Goal: Information Seeking & Learning: Check status

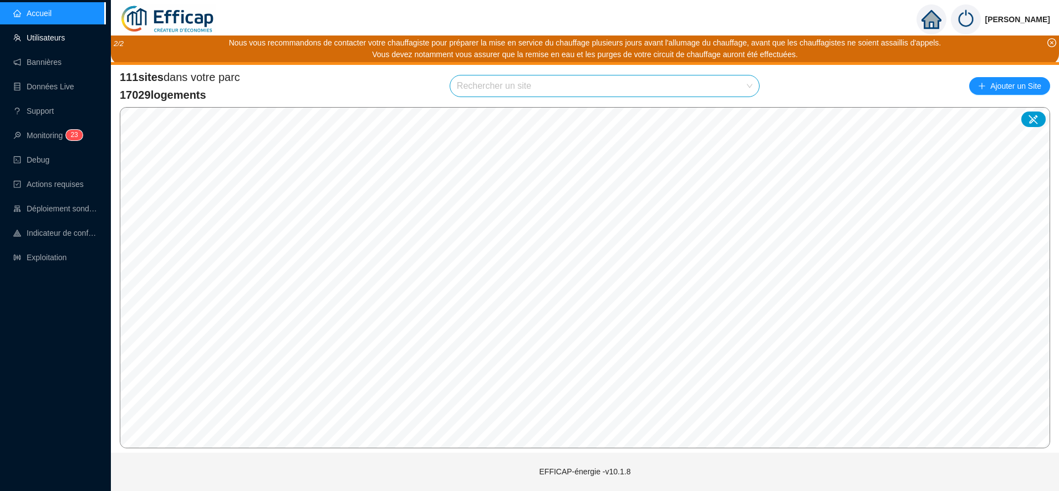
click at [47, 37] on link "Utilisateurs" at bounding box center [39, 37] width 52 height 9
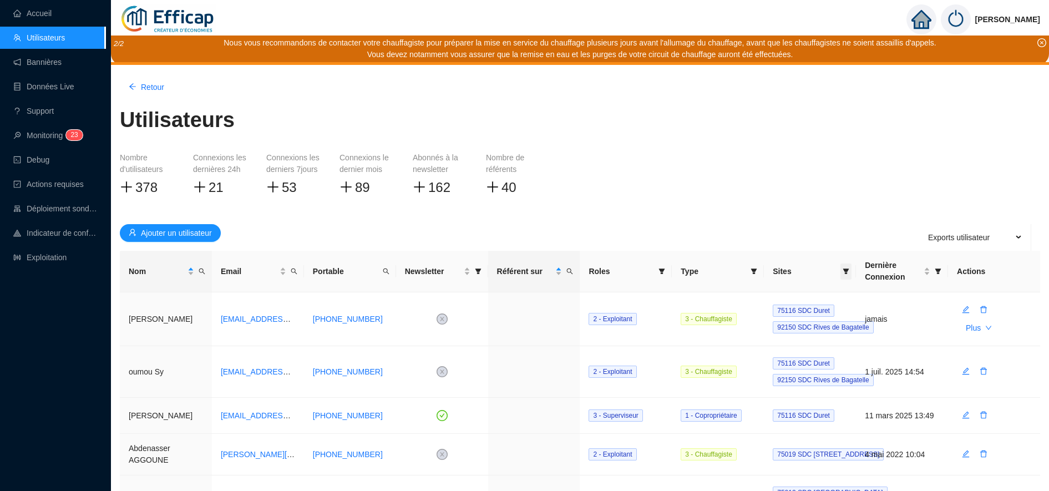
click at [841, 277] on span at bounding box center [845, 271] width 11 height 16
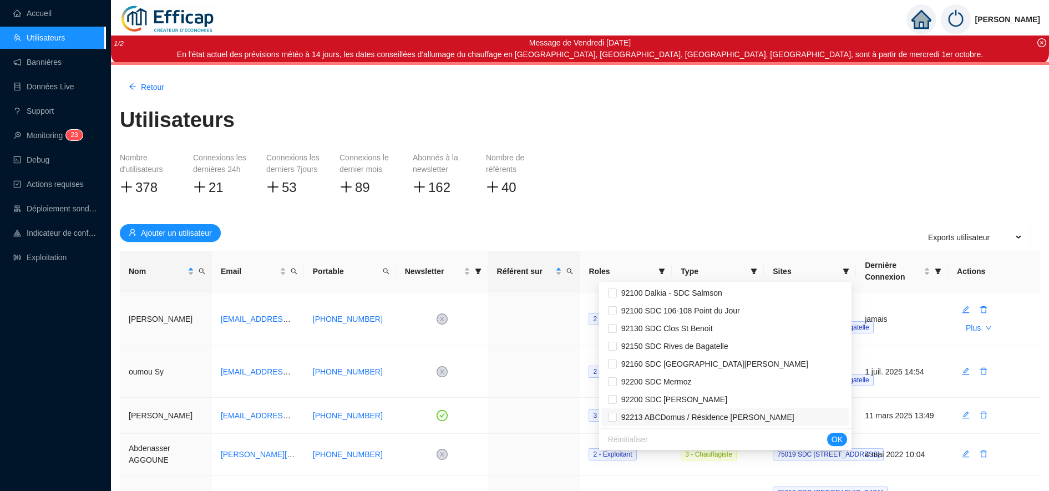
scroll to position [1402, 0]
click at [699, 354] on li "92160 SDC [GEOGRAPHIC_DATA][PERSON_NAME]" at bounding box center [725, 363] width 248 height 18
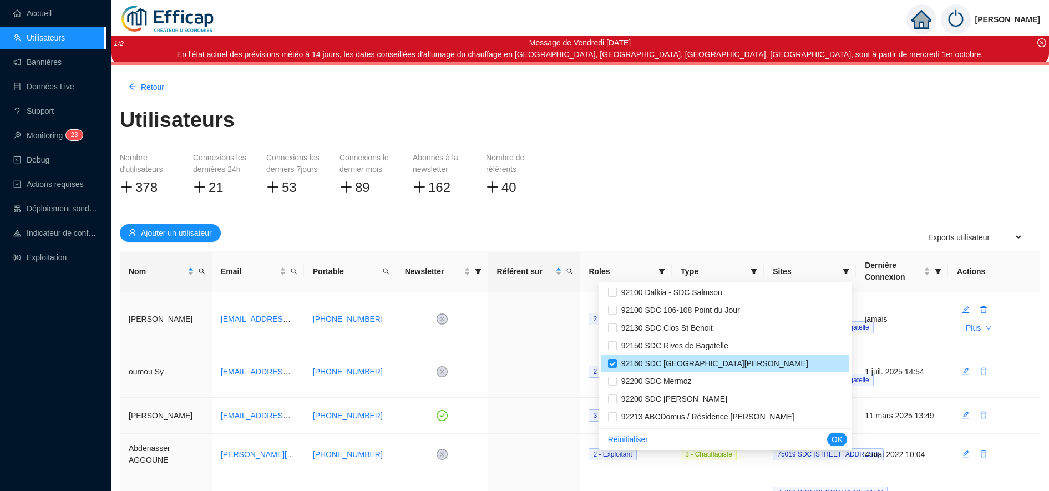
checkbox input "true"
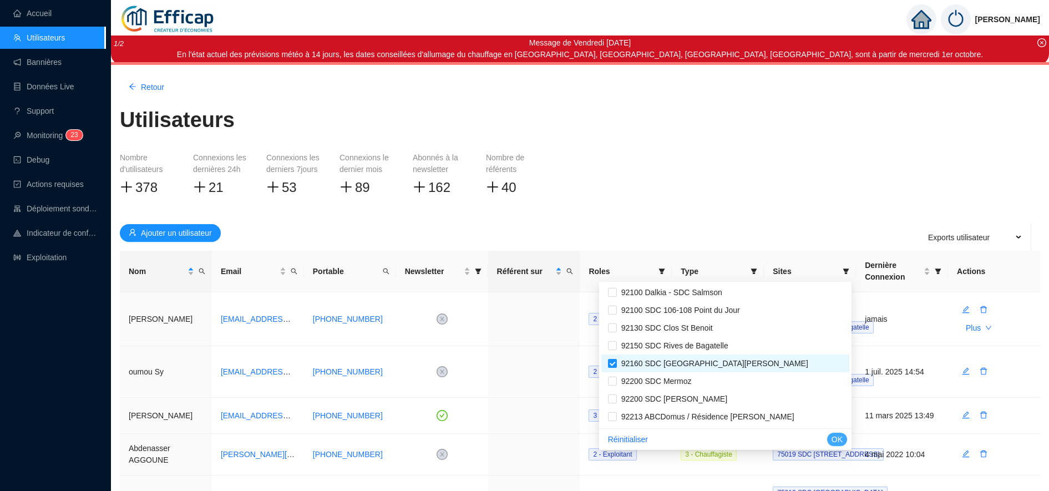
click at [835, 438] on span "OK" at bounding box center [836, 440] width 11 height 12
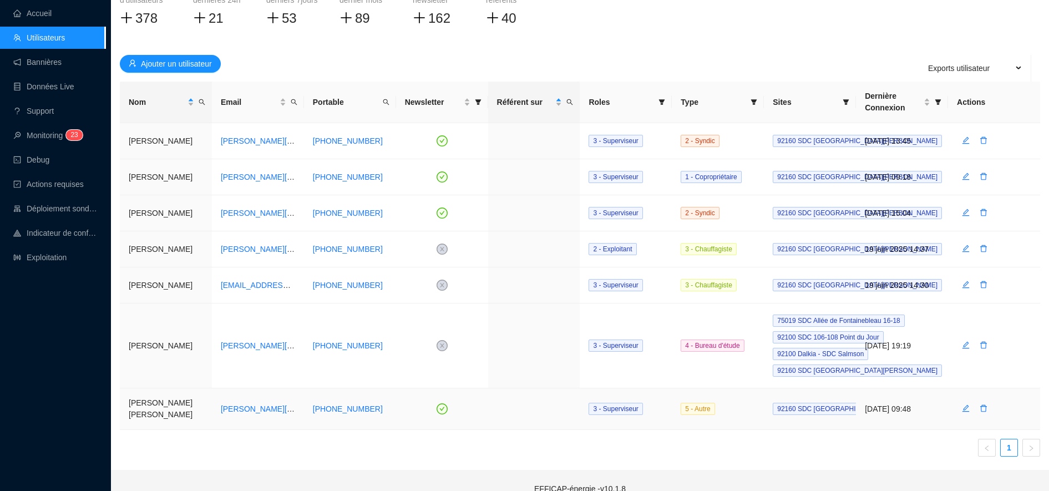
scroll to position [166, 0]
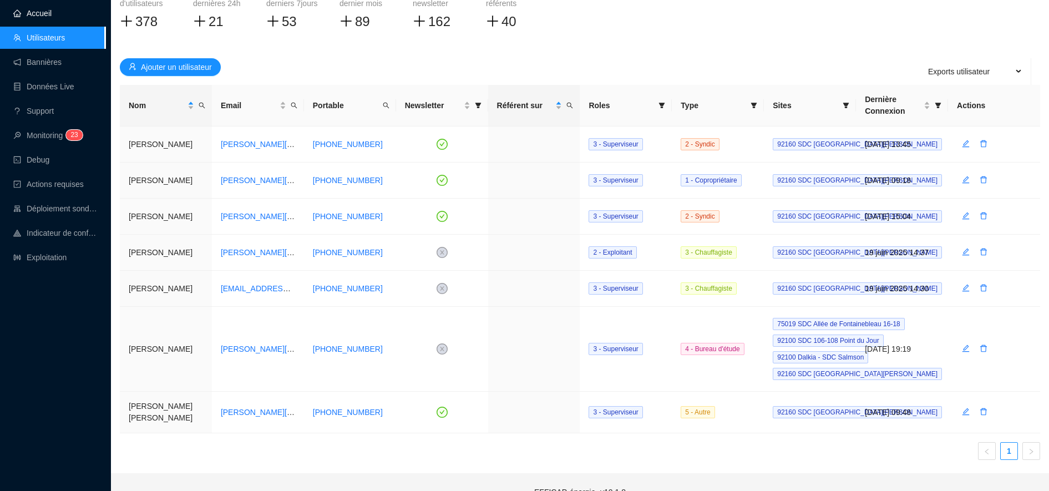
click at [22, 18] on link "Accueil" at bounding box center [32, 13] width 38 height 9
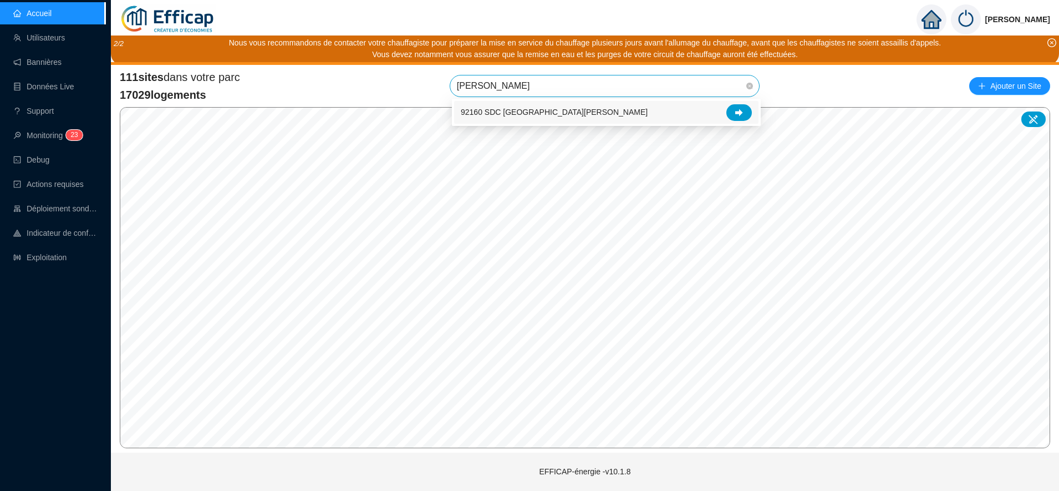
type input "la [PERSON_NAME]"
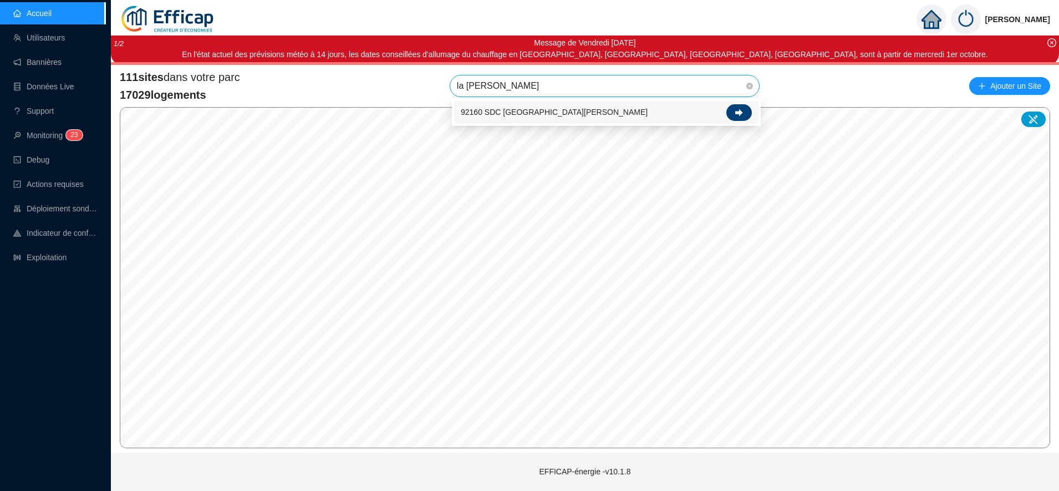
click at [740, 109] on icon at bounding box center [739, 113] width 8 height 8
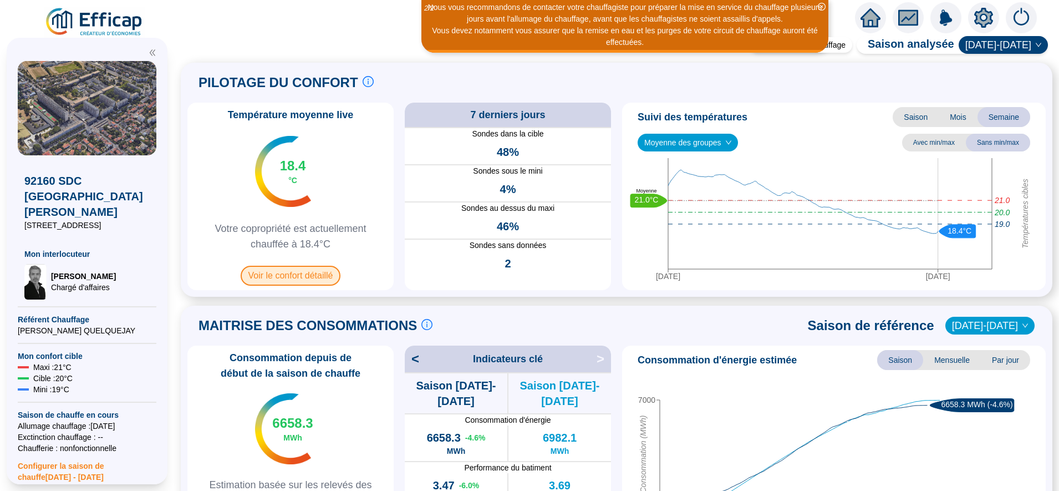
click at [307, 277] on span "Voir le confort détaillé" at bounding box center [291, 276] width 100 height 20
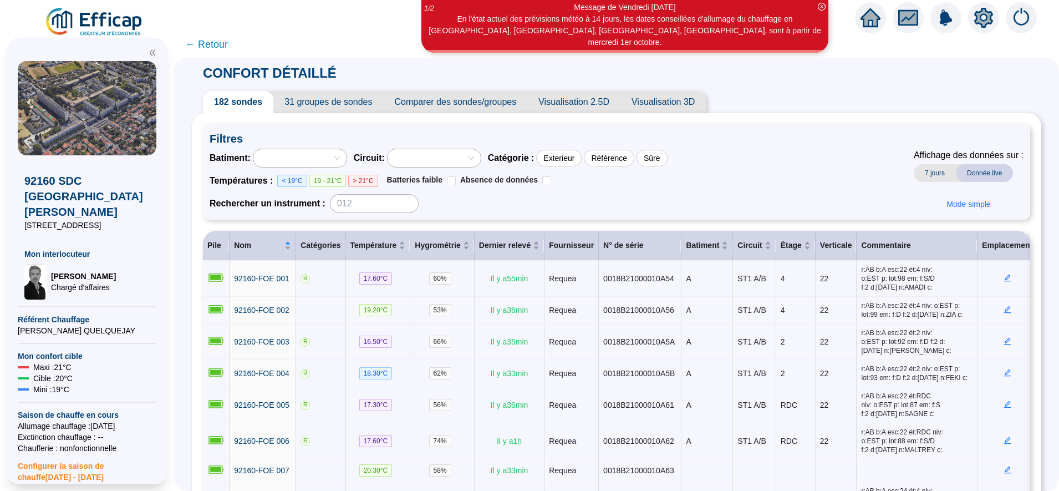
click at [318, 93] on span "31 groupes de sondes" at bounding box center [328, 102] width 110 height 22
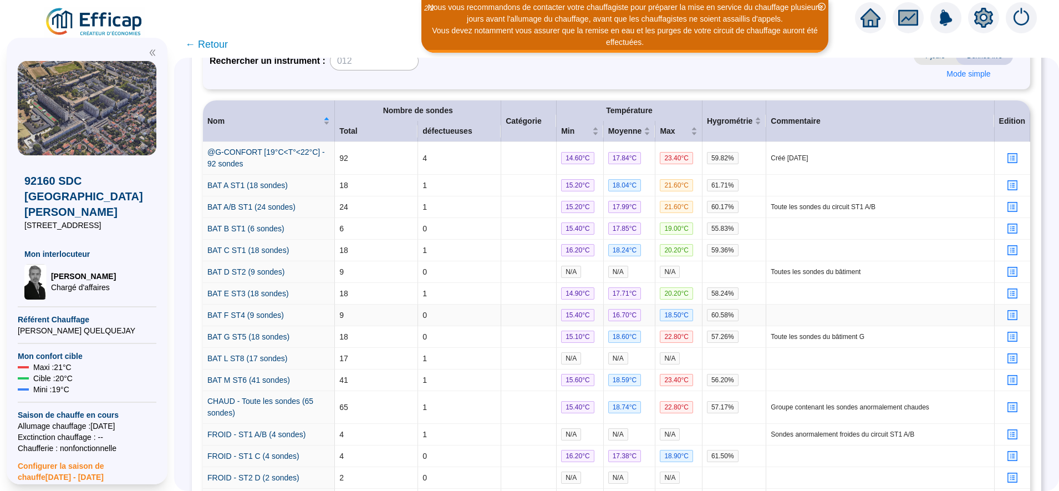
scroll to position [175, 0]
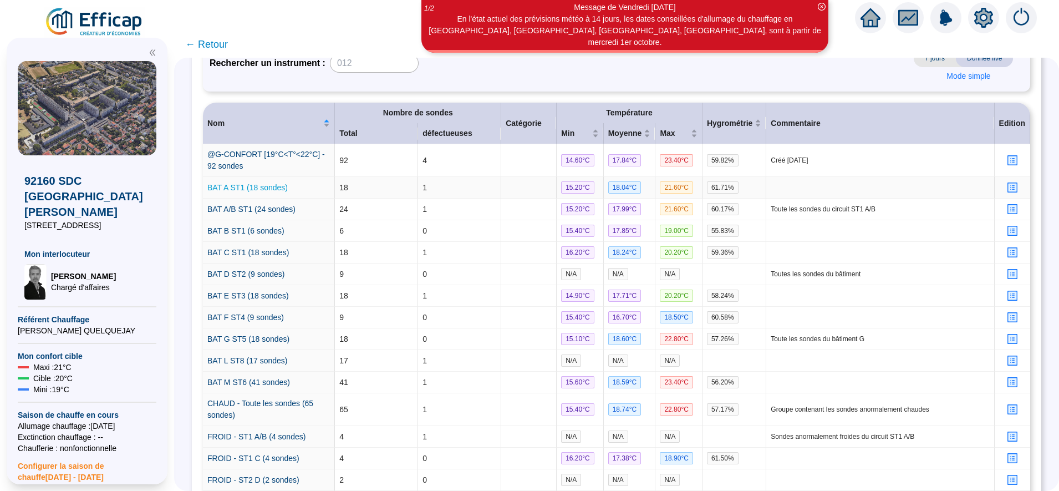
click at [274, 188] on link "BAT A ST1 (18 sondes)" at bounding box center [247, 187] width 80 height 9
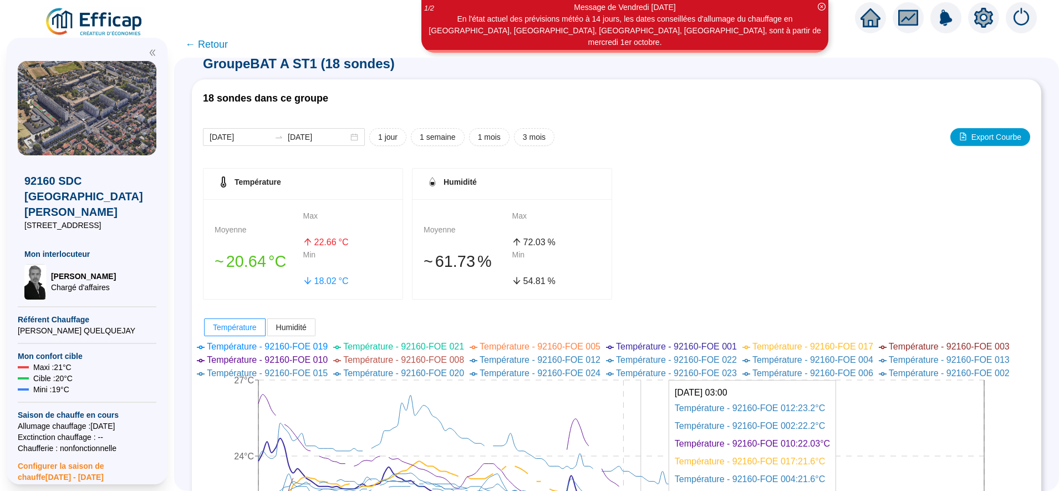
scroll to position [8, 0]
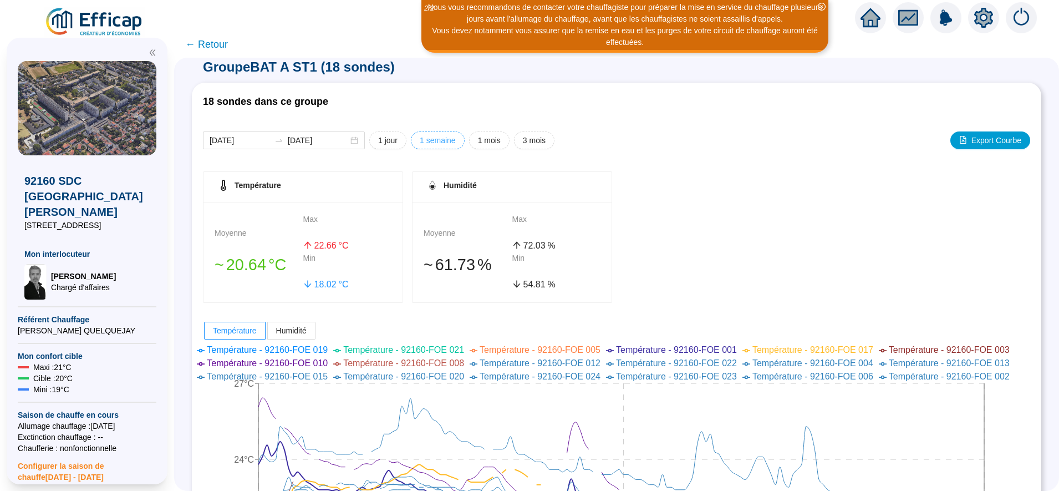
click at [445, 140] on span "1 semaine" at bounding box center [438, 141] width 36 height 12
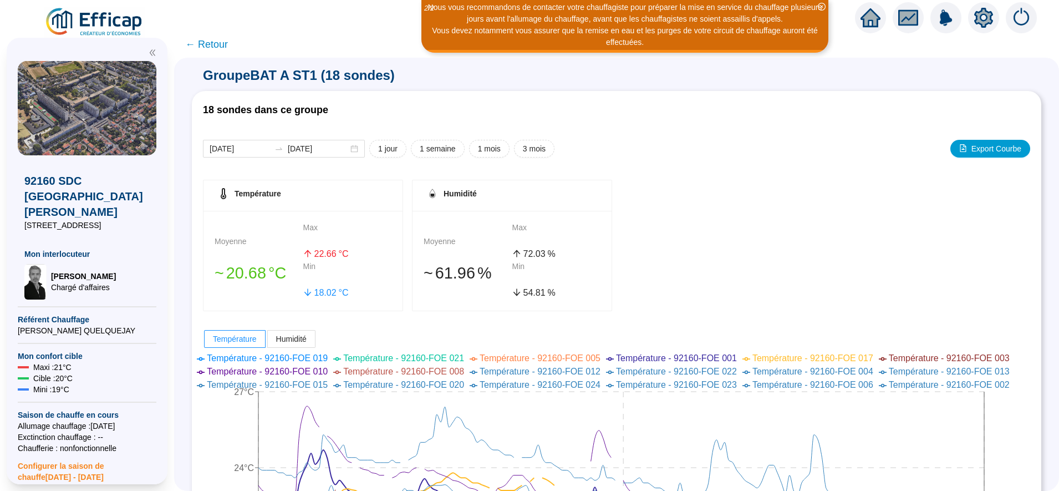
click at [226, 49] on span "← Retour" at bounding box center [206, 45] width 43 height 16
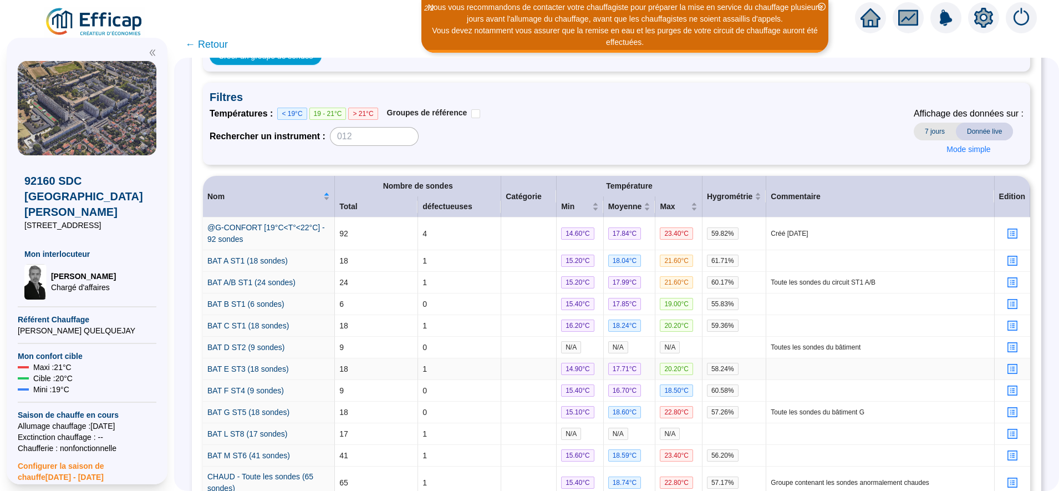
scroll to position [102, 0]
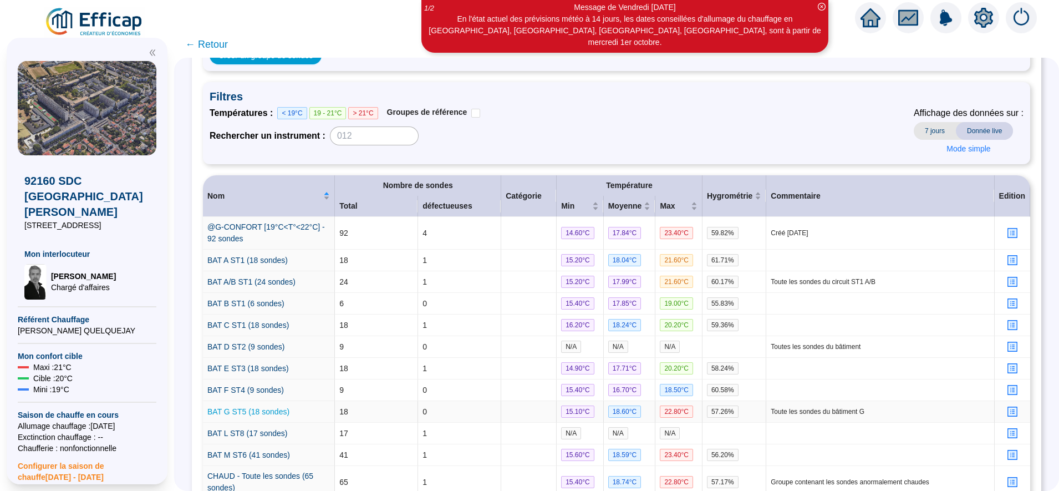
click at [280, 411] on link "BAT G ST5 (18 sondes)" at bounding box center [248, 411] width 82 height 9
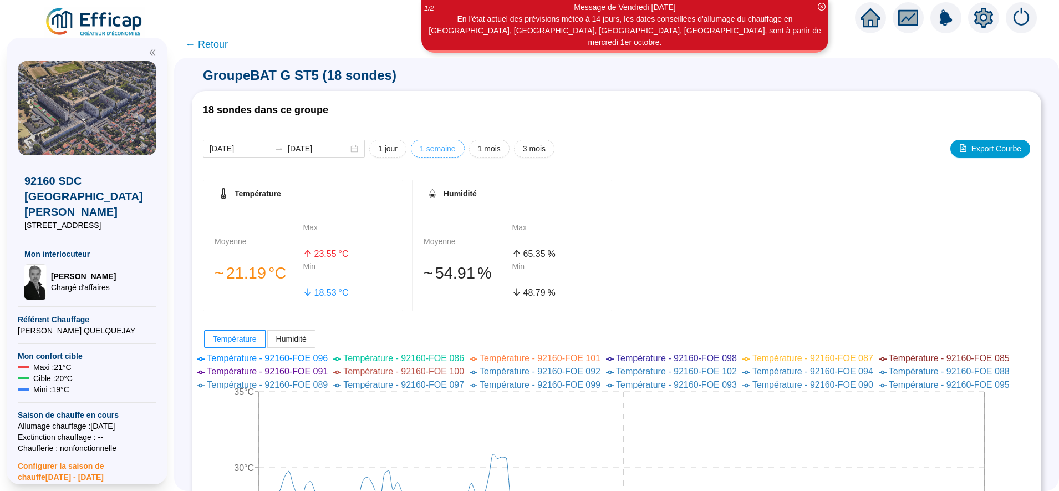
click at [454, 148] on span "1 semaine" at bounding box center [438, 149] width 36 height 12
click at [224, 48] on span "← Retour" at bounding box center [206, 45] width 43 height 16
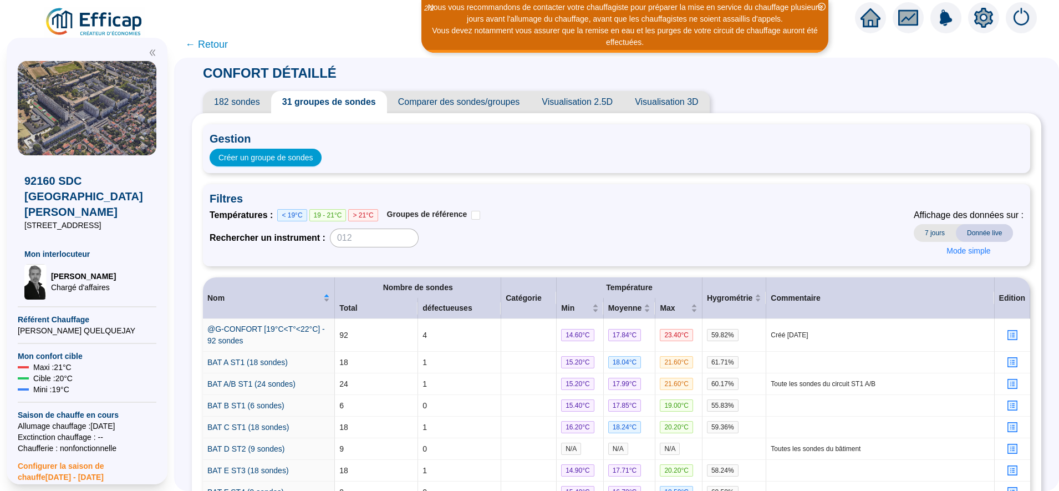
click at [255, 98] on span "182 sondes" at bounding box center [237, 102] width 68 height 22
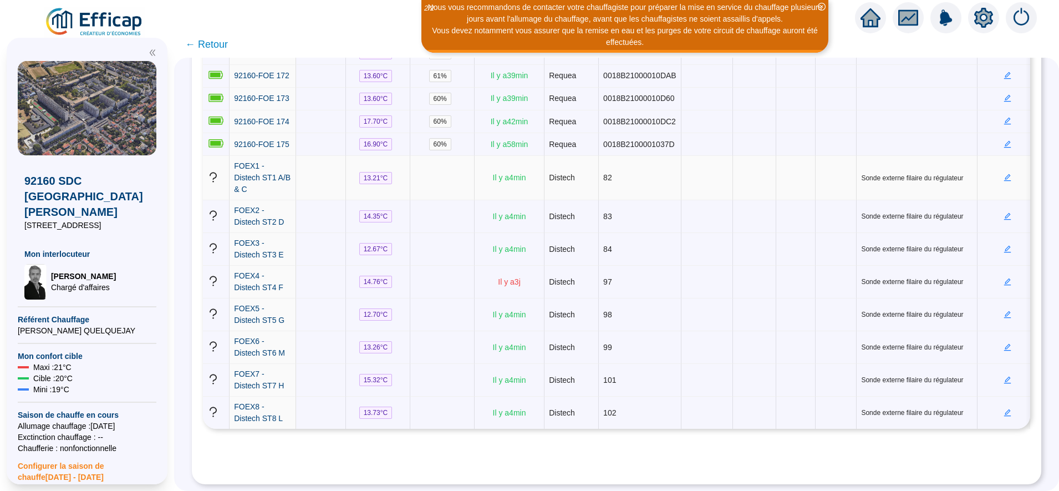
scroll to position [7458, 0]
click at [286, 126] on span "92160-FOE 174" at bounding box center [261, 121] width 55 height 9
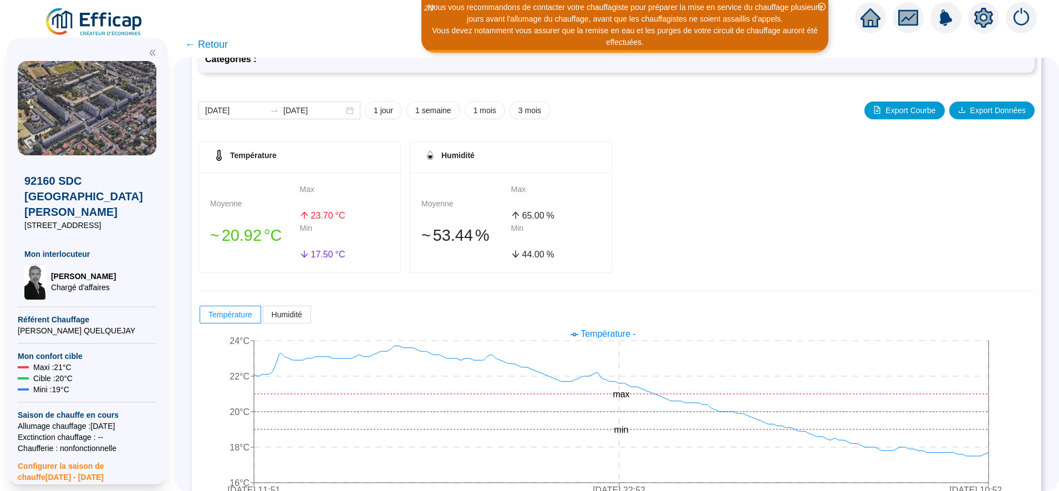
scroll to position [140, 0]
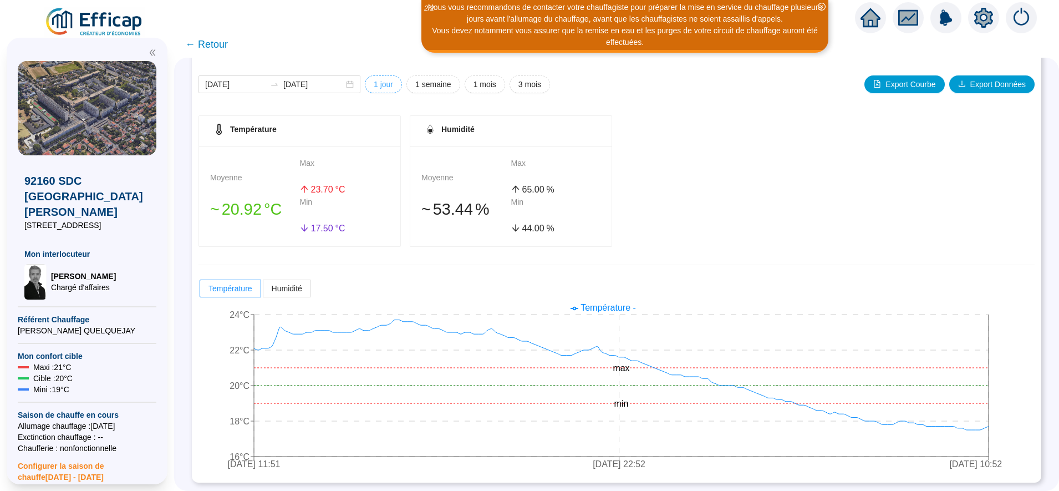
click at [393, 80] on span "1 jour" at bounding box center [383, 85] width 19 height 12
type input "[DATE]"
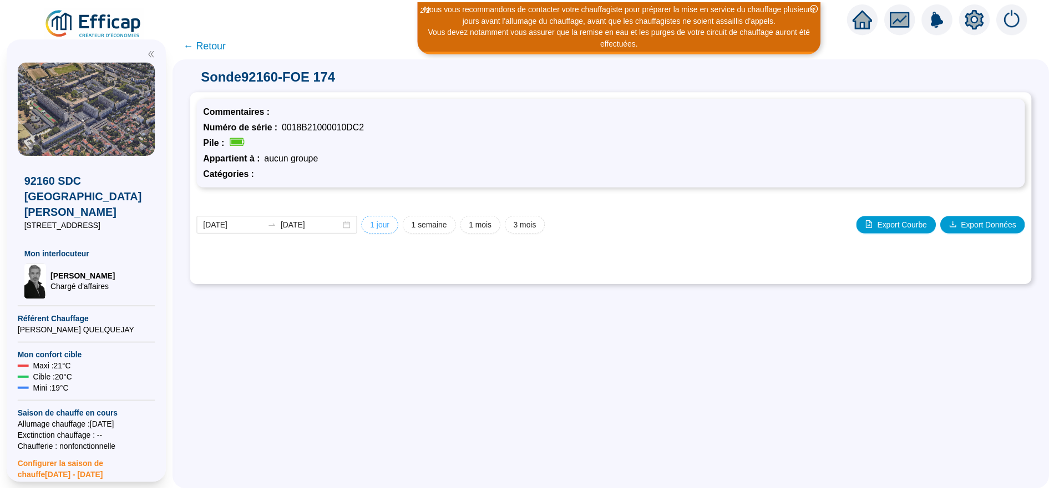
scroll to position [0, 0]
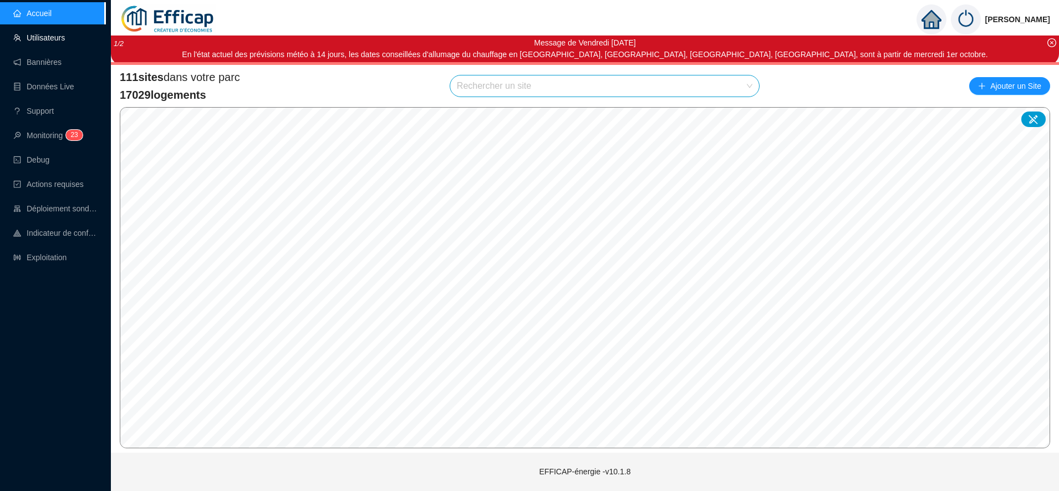
click at [57, 37] on link "Utilisateurs" at bounding box center [39, 37] width 52 height 9
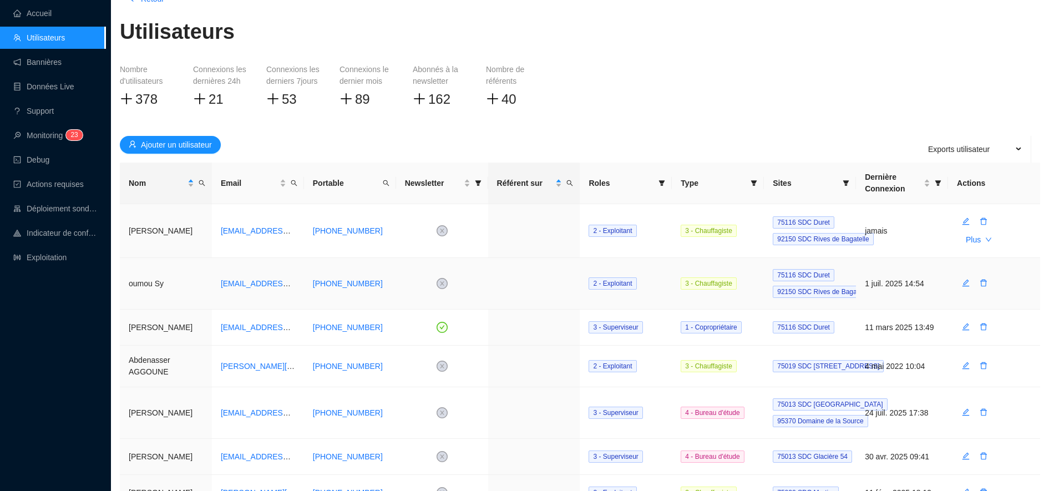
scroll to position [94, 0]
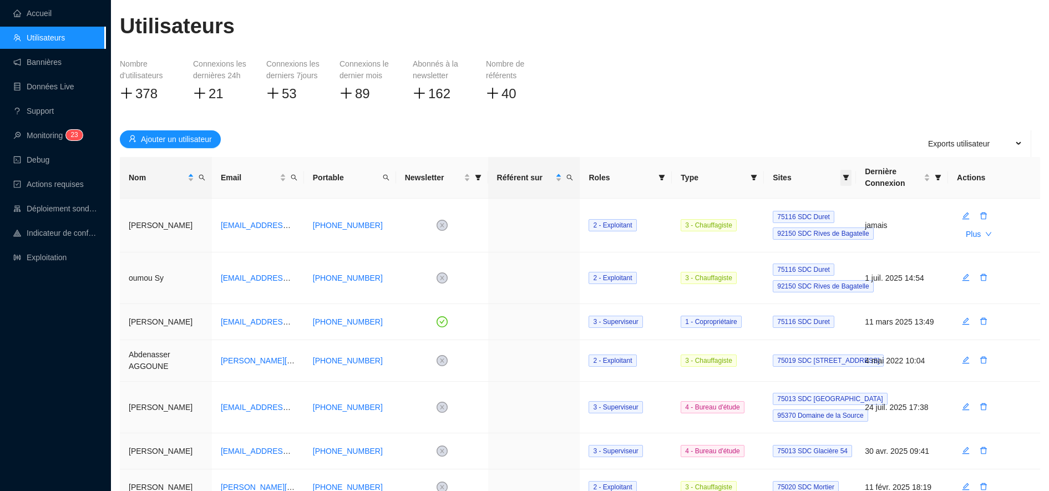
click at [844, 175] on icon "filter" at bounding box center [845, 177] width 7 height 7
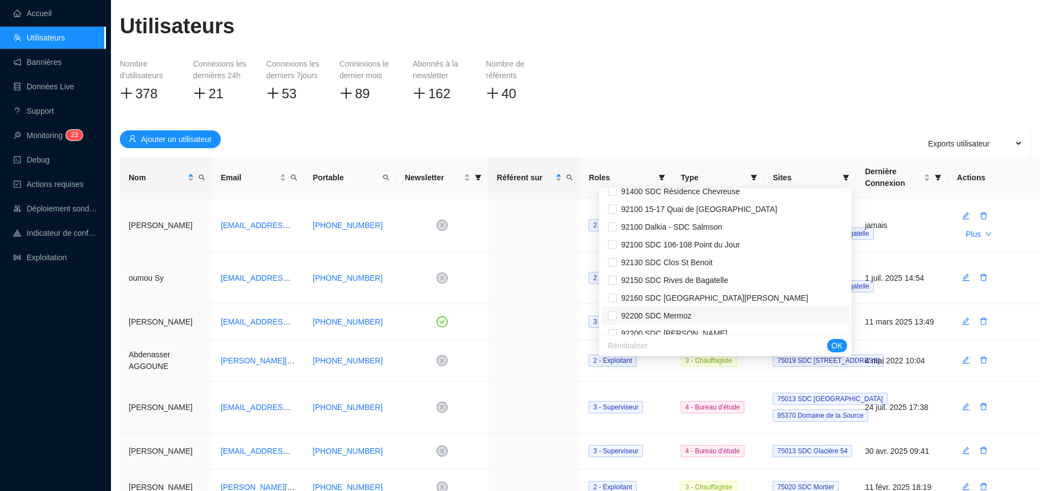
scroll to position [1375, 0]
click at [735, 302] on span "92160 SDC [GEOGRAPHIC_DATA][PERSON_NAME]" at bounding box center [725, 298] width 235 height 12
checkbox input "true"
click at [841, 344] on span "OK" at bounding box center [836, 346] width 11 height 12
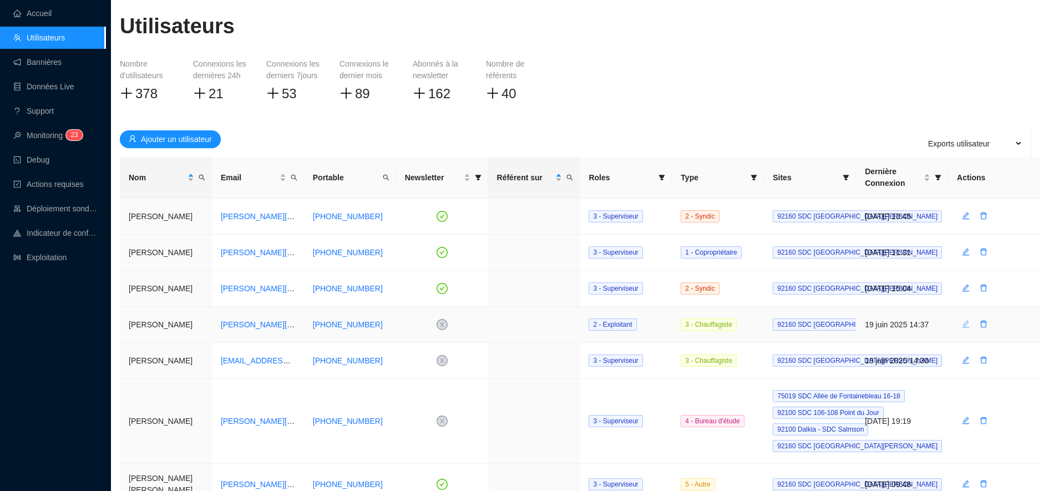
click at [965, 328] on icon "edit" at bounding box center [965, 324] width 7 height 7
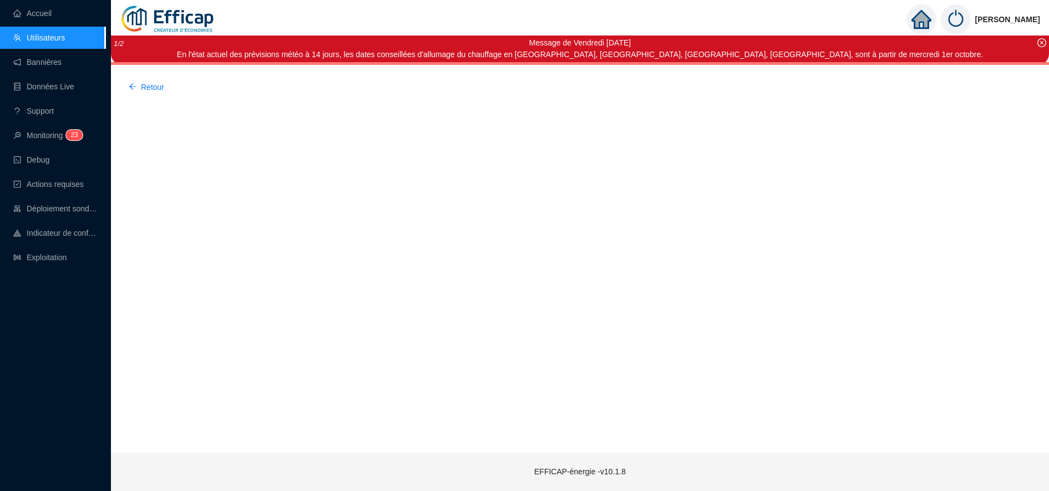
scroll to position [0, 0]
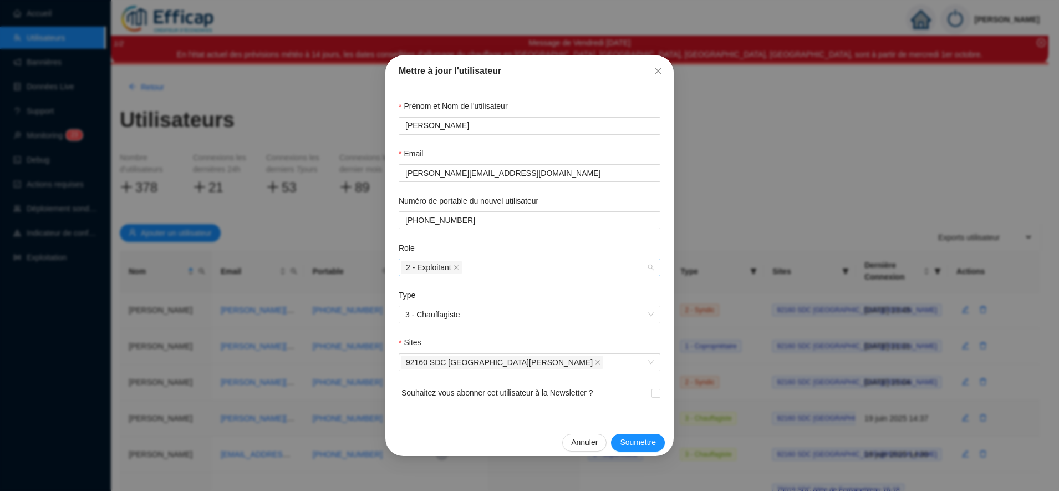
click at [490, 270] on div "2 - Exploitant" at bounding box center [524, 268] width 246 height 16
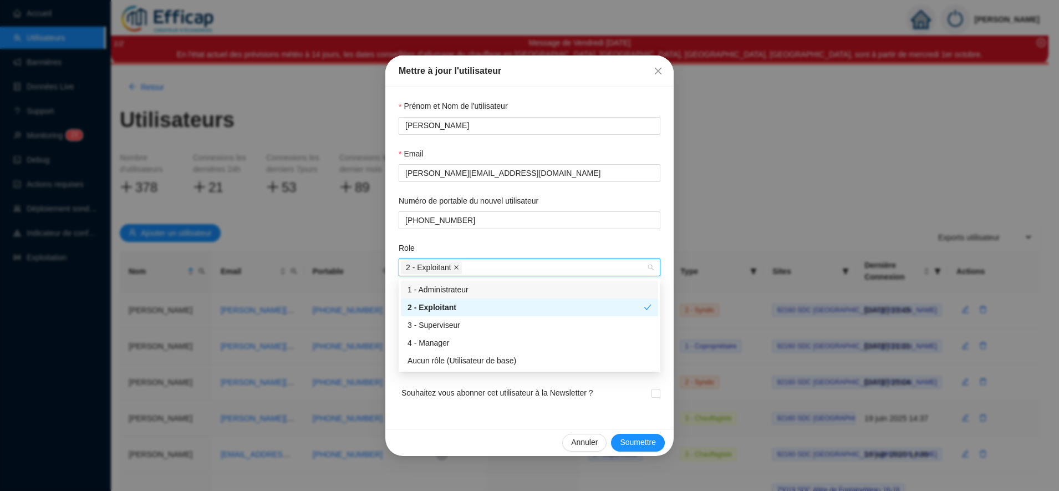
click at [455, 268] on icon "close" at bounding box center [457, 268] width 6 height 6
click at [444, 318] on div "3 - Superviseur" at bounding box center [529, 325] width 257 height 18
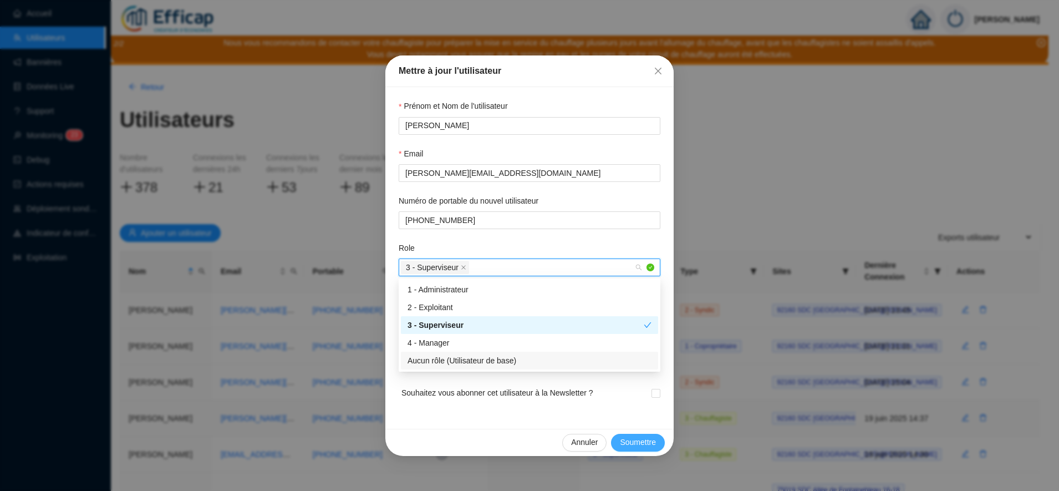
click at [645, 448] on button "Soumettre" at bounding box center [638, 443] width 54 height 18
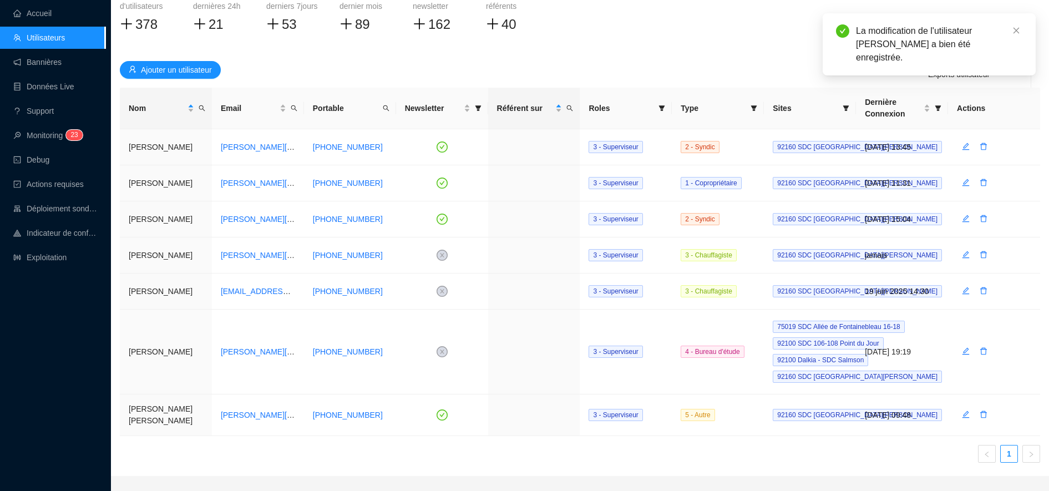
scroll to position [164, 0]
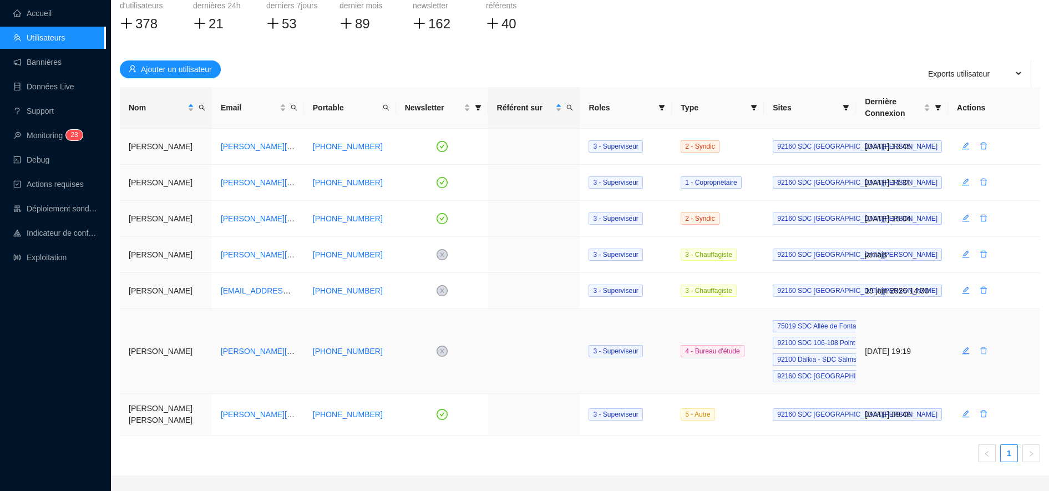
click at [983, 350] on icon "delete" at bounding box center [983, 351] width 8 height 8
click at [1034, 322] on span "Oui" at bounding box center [1034, 323] width 12 height 12
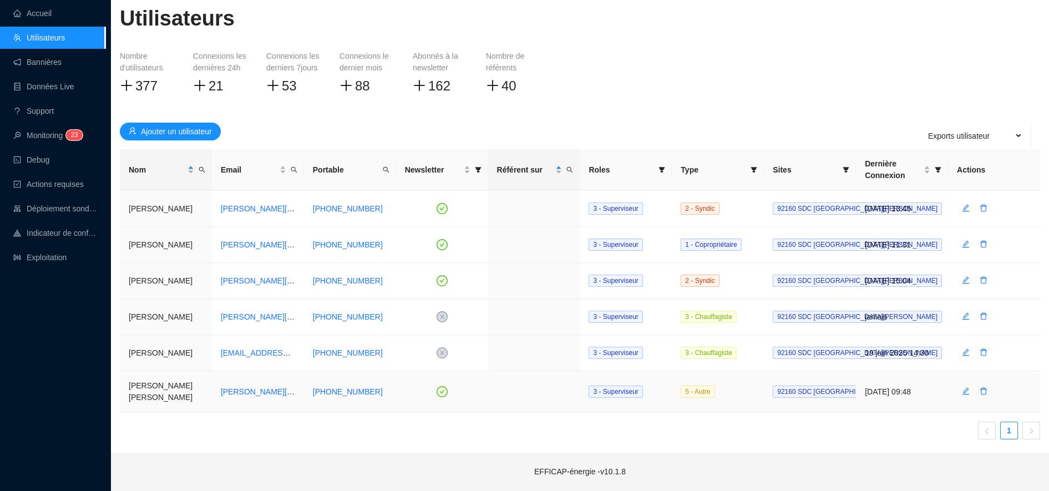
scroll to position [96, 0]
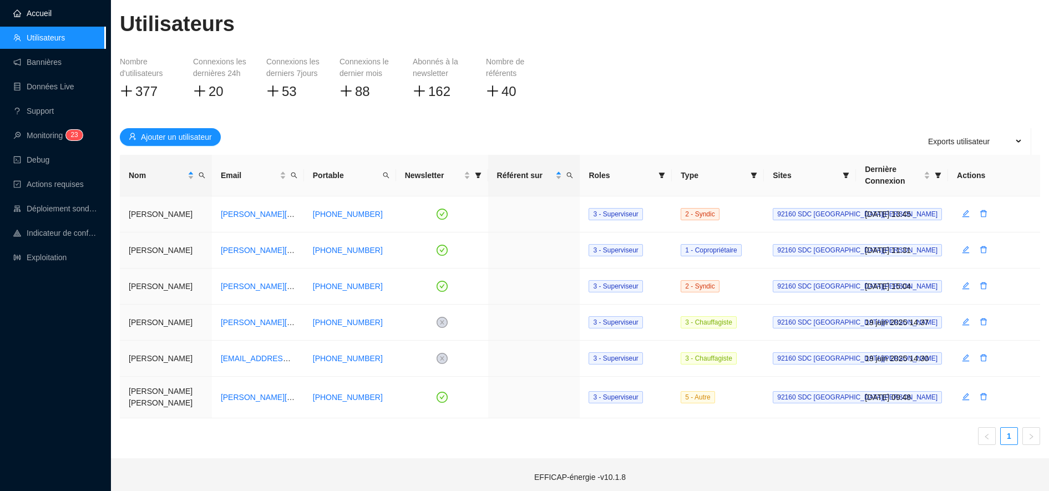
click at [51, 11] on link "Accueil" at bounding box center [32, 13] width 38 height 9
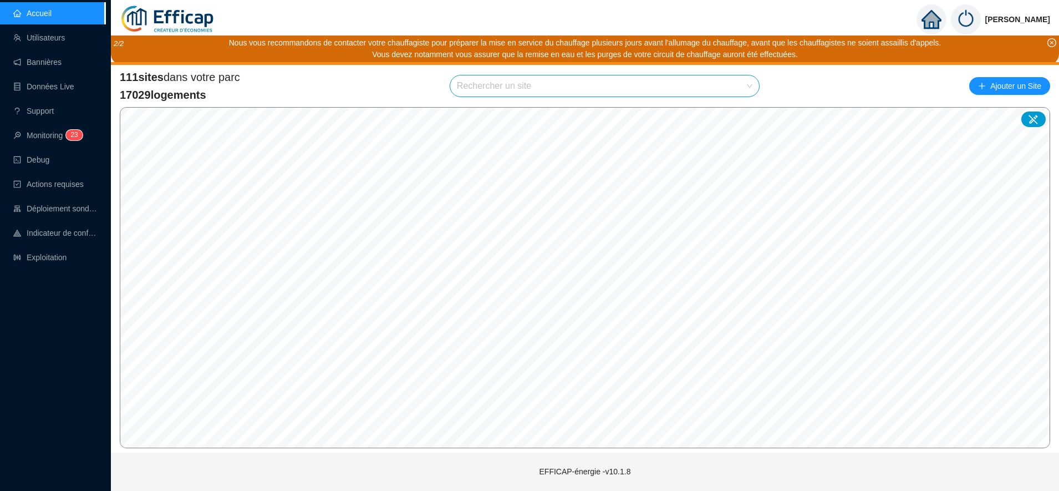
click at [507, 82] on input "search" at bounding box center [600, 85] width 286 height 21
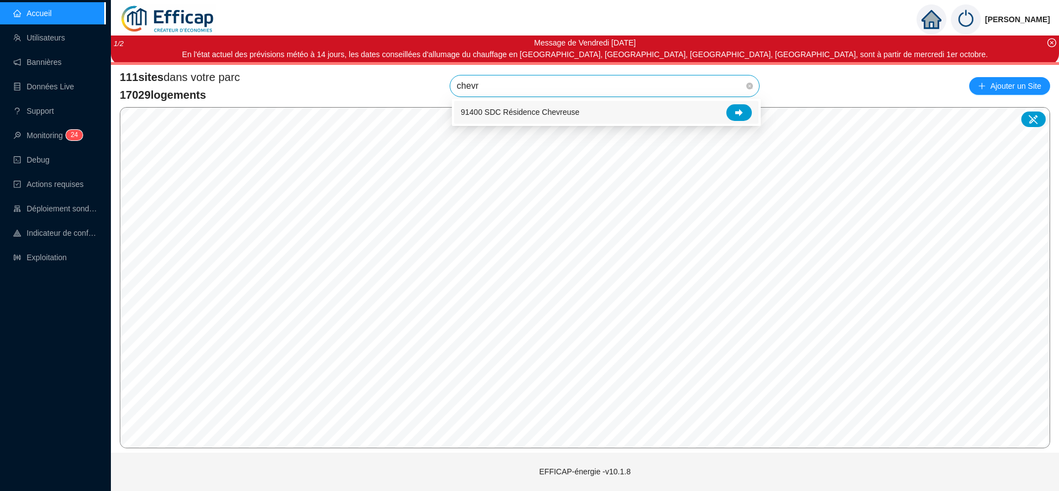
type input "chevre"
click at [729, 115] on div at bounding box center [739, 112] width 26 height 17
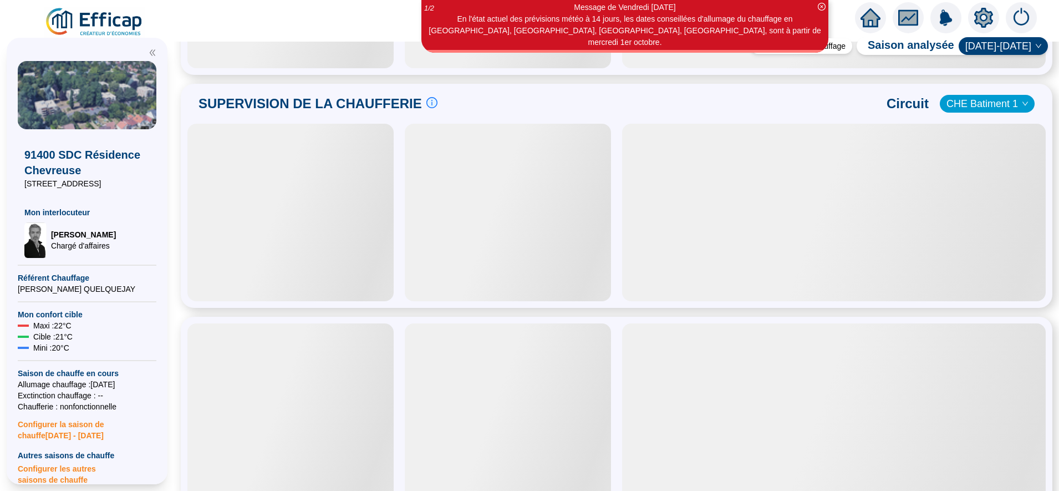
scroll to position [613, 0]
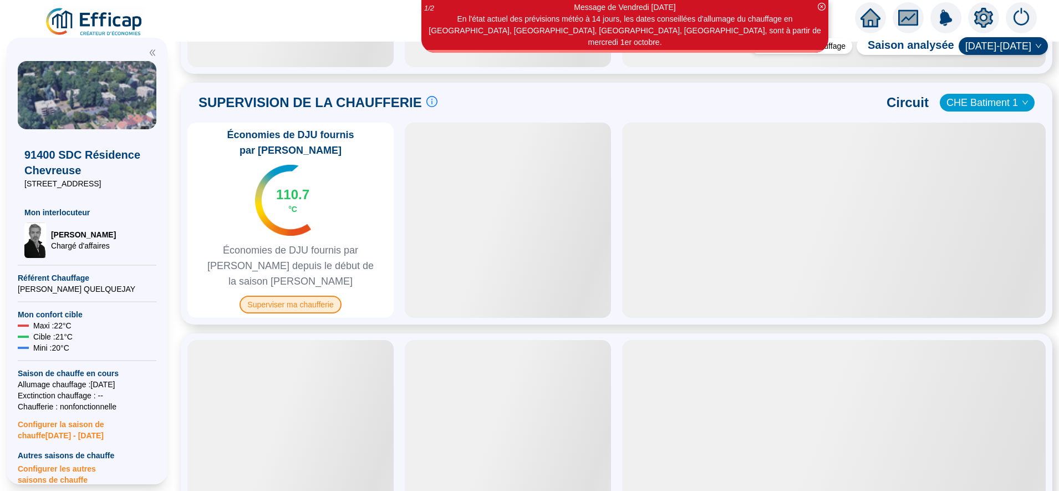
click at [301, 296] on span "Superviser ma chaufferie" at bounding box center [290, 305] width 101 height 18
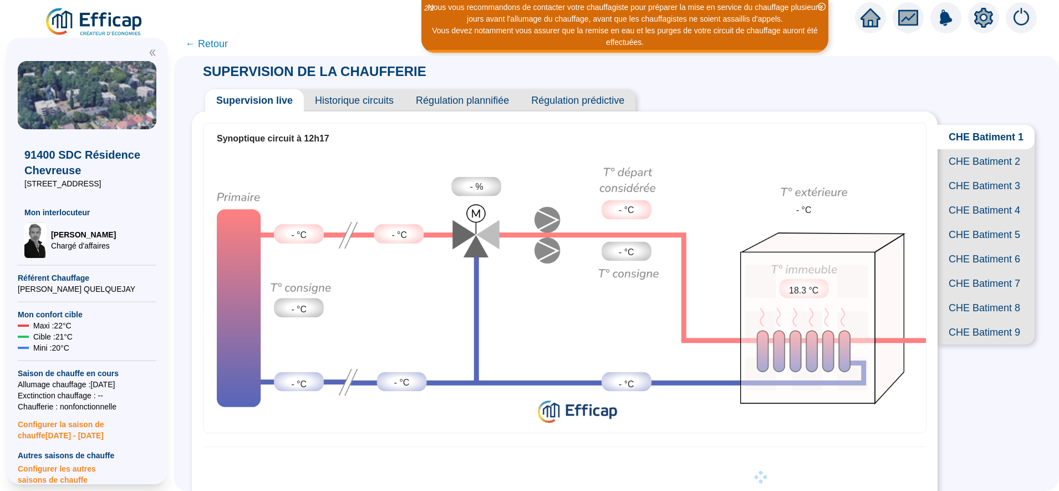
click at [971, 165] on span "CHE Batiment 2" at bounding box center [986, 161] width 97 height 24
click at [966, 198] on span "CHE Batiment 3" at bounding box center [986, 186] width 97 height 24
click at [967, 222] on span "CHE Batiment 4" at bounding box center [986, 210] width 97 height 24
click at [968, 247] on span "CHE Batiment 5" at bounding box center [986, 234] width 97 height 24
click at [220, 45] on span "← Retour" at bounding box center [206, 44] width 43 height 16
